Goal: Use online tool/utility: Utilize a website feature to perform a specific function

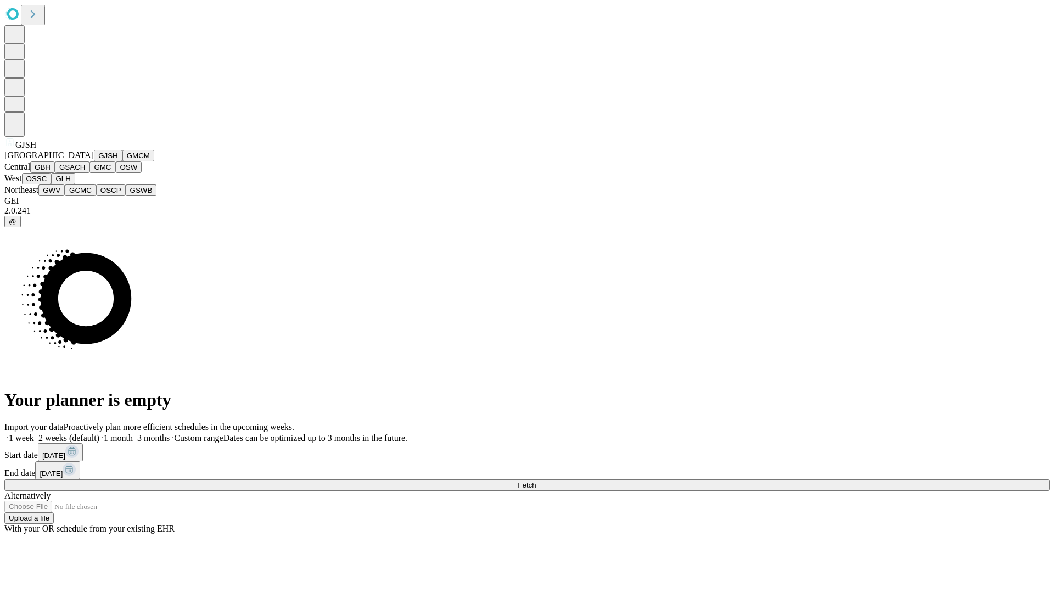
click at [94, 161] on button "GJSH" at bounding box center [108, 156] width 29 height 12
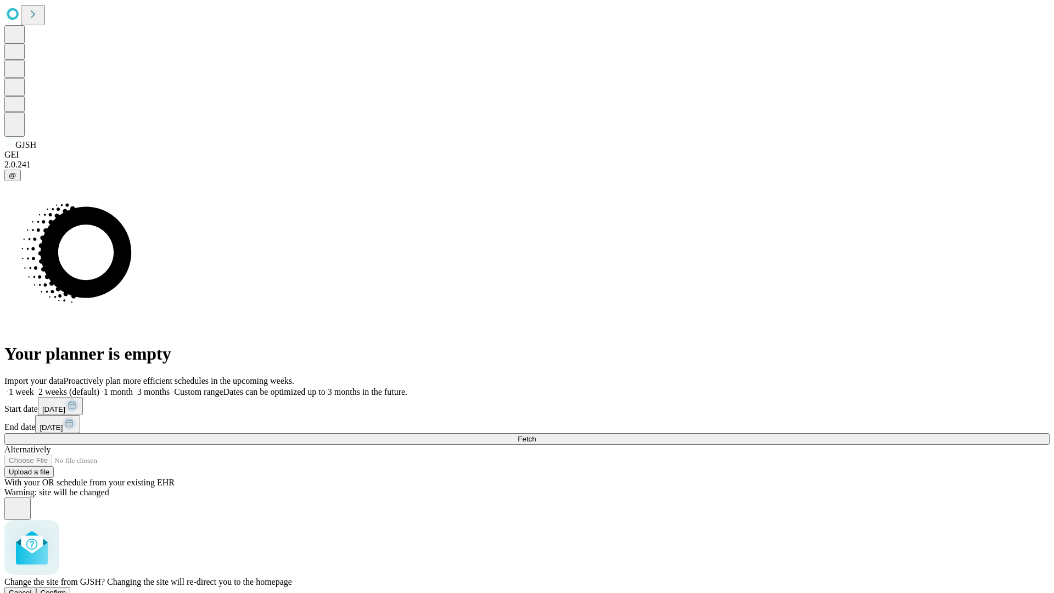
click at [66, 588] on span "Confirm" at bounding box center [54, 592] width 26 height 8
click at [99, 387] on label "2 weeks (default)" at bounding box center [66, 391] width 65 height 9
click at [536, 435] on span "Fetch" at bounding box center [527, 439] width 18 height 8
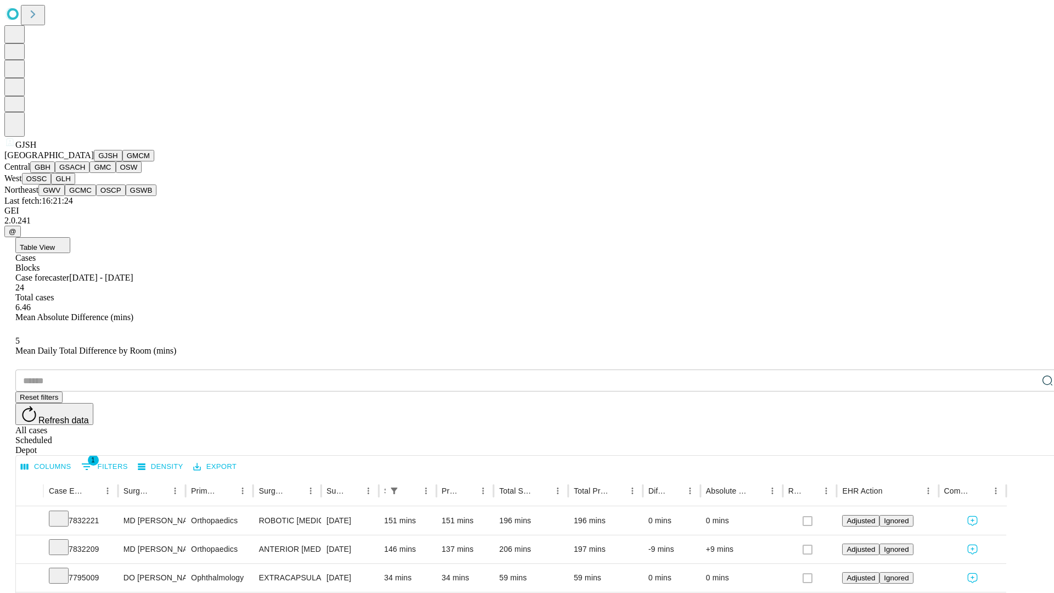
click at [122, 161] on button "GMCM" at bounding box center [138, 156] width 32 height 12
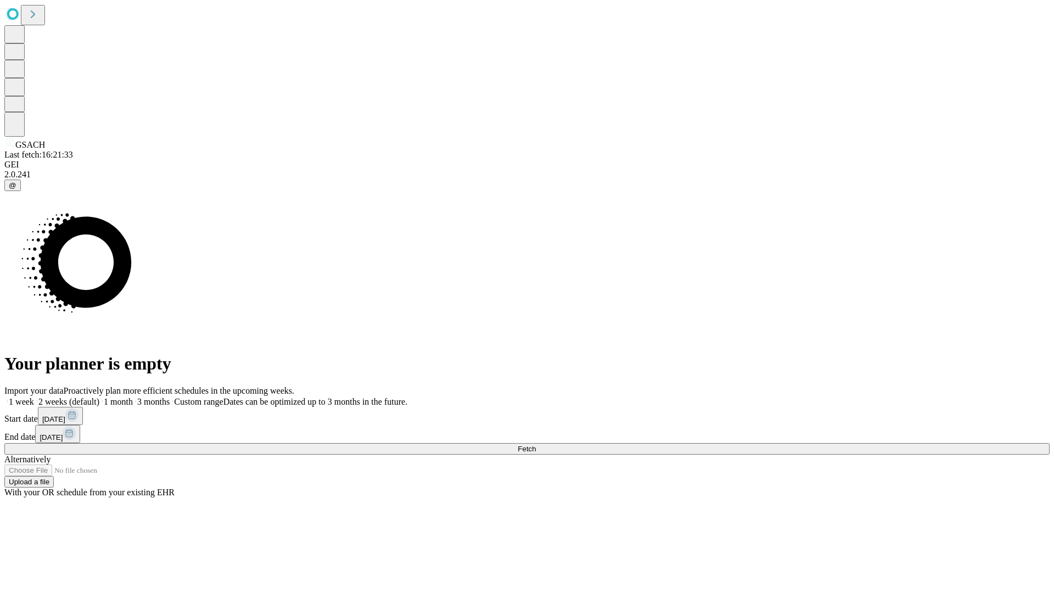
click at [536, 445] on span "Fetch" at bounding box center [527, 449] width 18 height 8
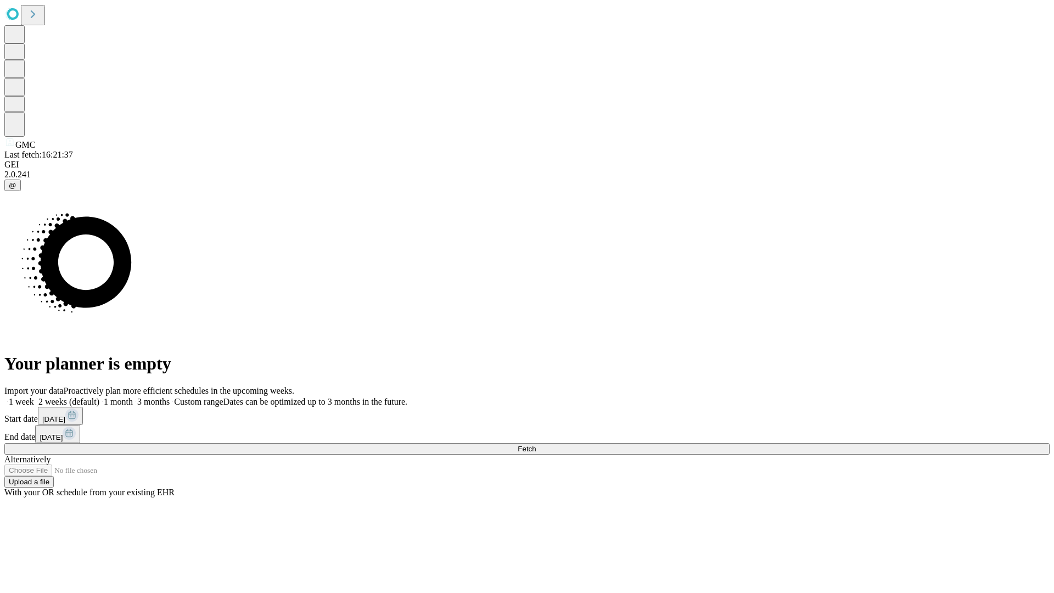
click at [99, 397] on label "2 weeks (default)" at bounding box center [66, 401] width 65 height 9
click at [536, 445] on span "Fetch" at bounding box center [527, 449] width 18 height 8
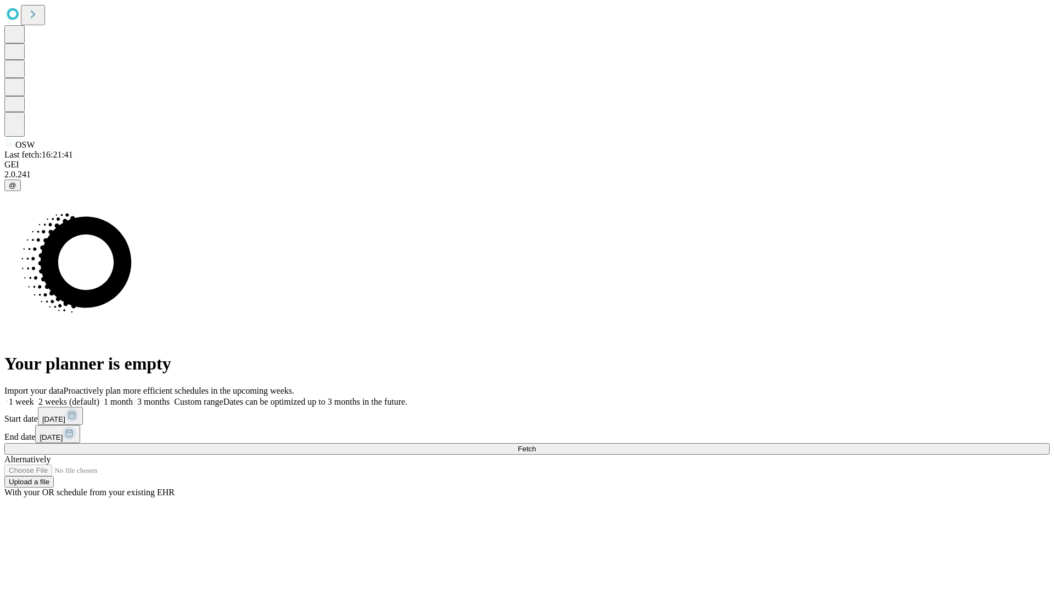
click at [536, 445] on span "Fetch" at bounding box center [527, 449] width 18 height 8
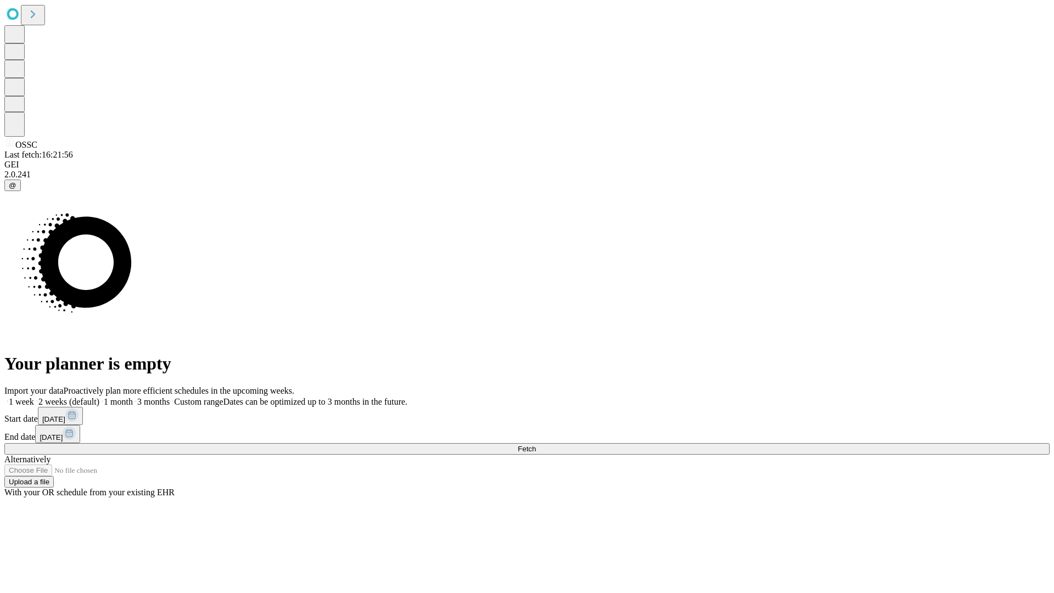
click at [99, 397] on label "2 weeks (default)" at bounding box center [66, 401] width 65 height 9
click at [536, 445] on span "Fetch" at bounding box center [527, 449] width 18 height 8
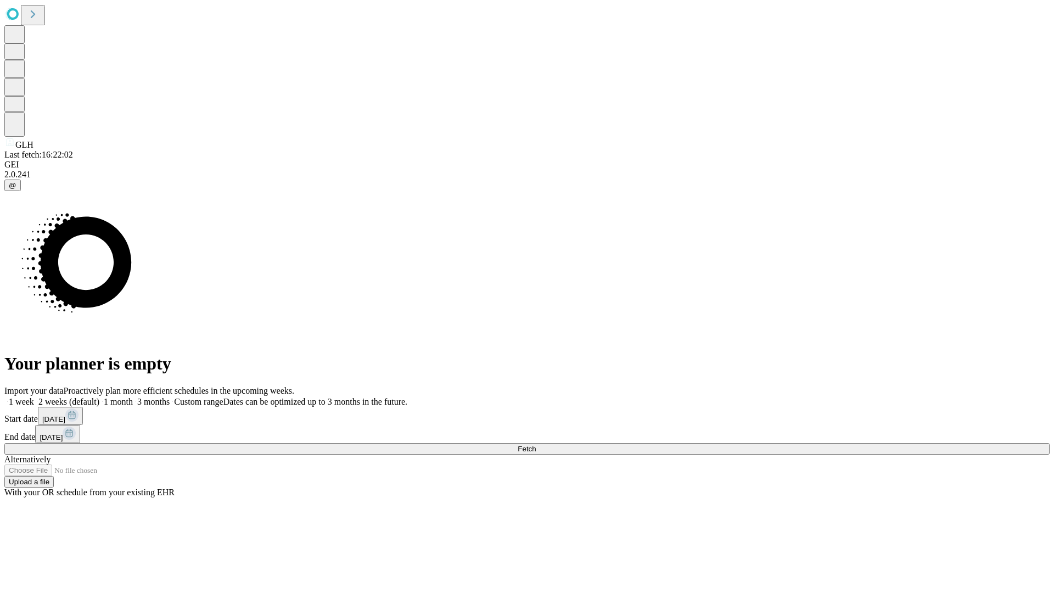
click at [99, 397] on label "2 weeks (default)" at bounding box center [66, 401] width 65 height 9
click at [536, 445] on span "Fetch" at bounding box center [527, 449] width 18 height 8
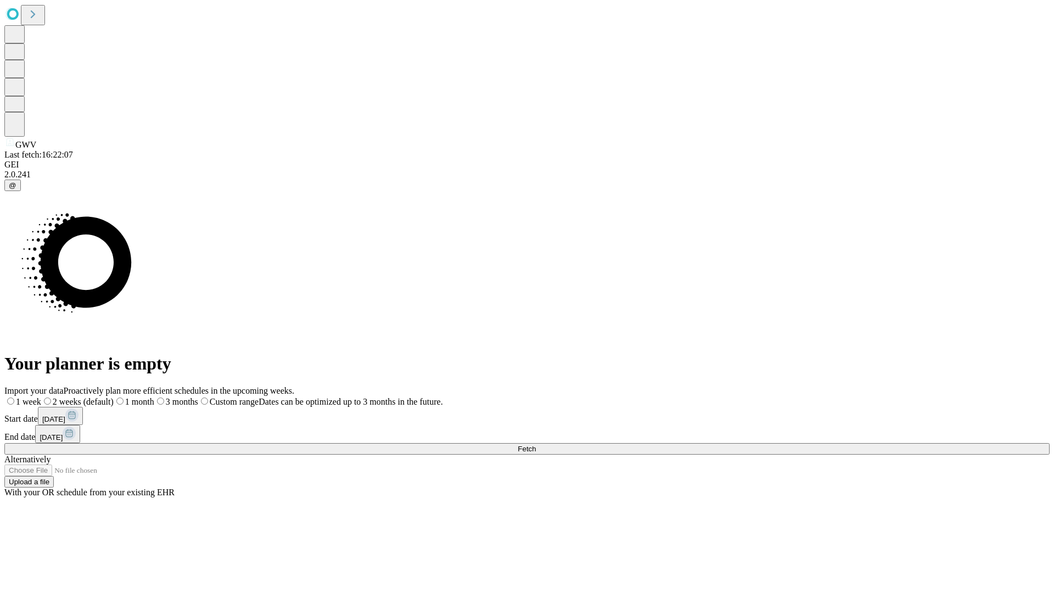
click at [536, 445] on span "Fetch" at bounding box center [527, 449] width 18 height 8
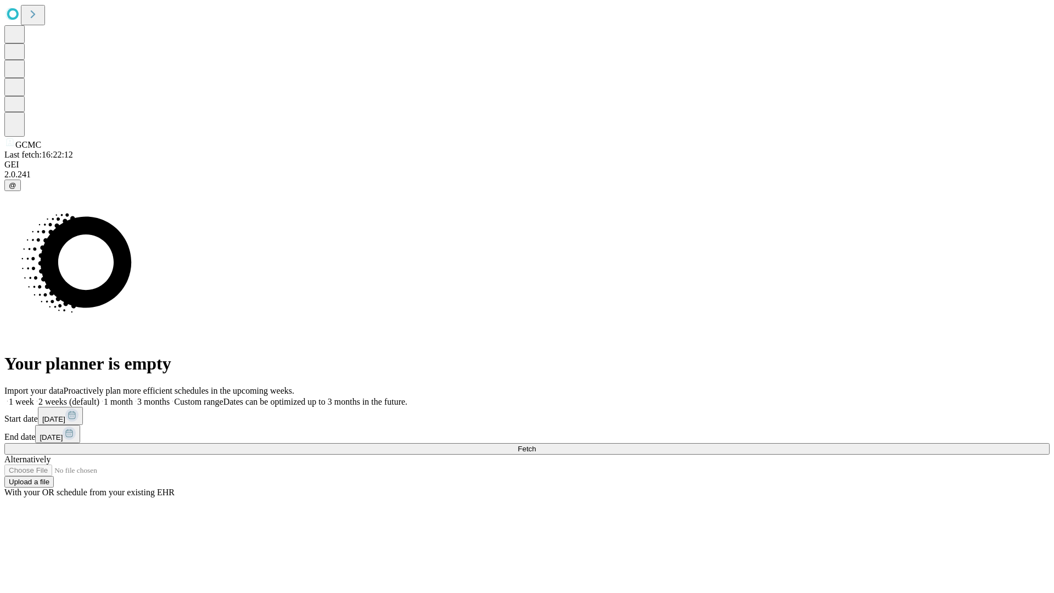
click at [99, 397] on label "2 weeks (default)" at bounding box center [66, 401] width 65 height 9
click at [536, 445] on span "Fetch" at bounding box center [527, 449] width 18 height 8
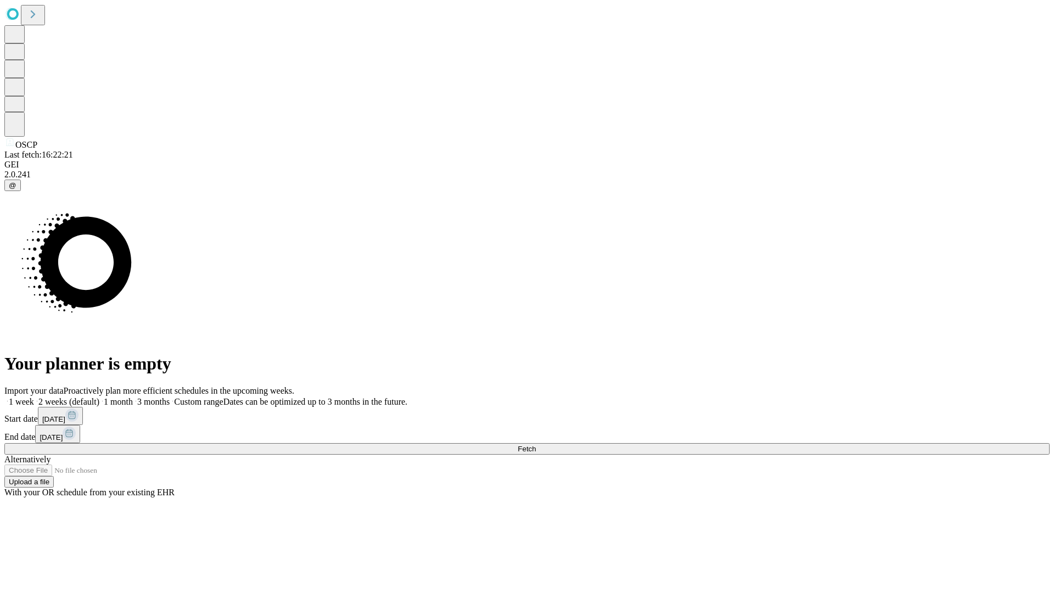
click at [99, 397] on label "2 weeks (default)" at bounding box center [66, 401] width 65 height 9
click at [536, 445] on span "Fetch" at bounding box center [527, 449] width 18 height 8
